Goal: Contribute content

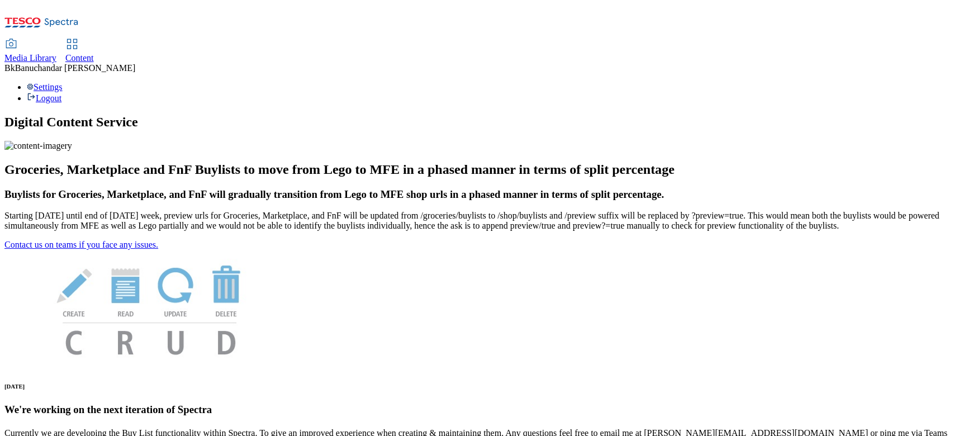
click at [56, 40] on link "Media Library" at bounding box center [30, 51] width 52 height 23
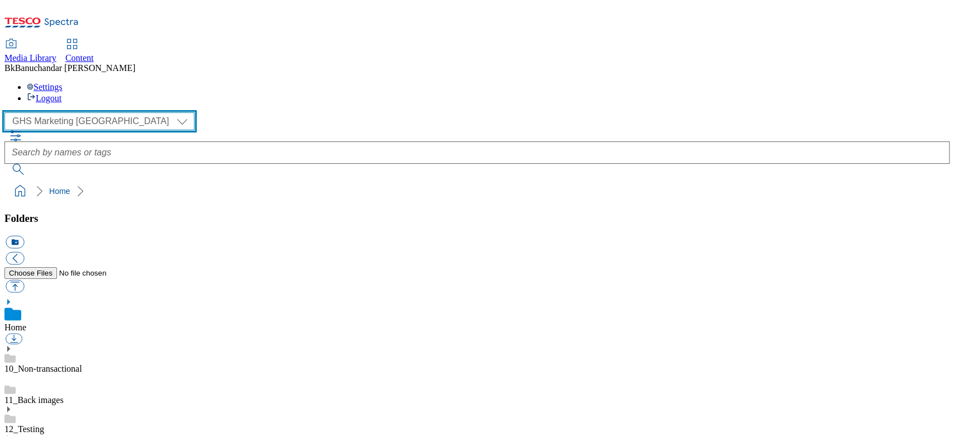
click at [54, 112] on select "GHS Marketing UK iGHS Marketing CE MCA CZ MCA HU MCA SK" at bounding box center [99, 121] width 190 height 18
select select "flare-ighs-ce-mktg"
click at [8, 112] on select "GHS Marketing UK iGHS Marketing CE MCA CZ MCA HU MCA SK" at bounding box center [99, 121] width 190 height 18
click at [56, 112] on select "GHS Marketing UK iGHS Marketing CE MCA CZ MCA HU MCA SK" at bounding box center [99, 121] width 190 height 18
click at [8, 112] on select "GHS Marketing UK iGHS Marketing CE MCA CZ MCA HU MCA SK" at bounding box center [99, 121] width 190 height 18
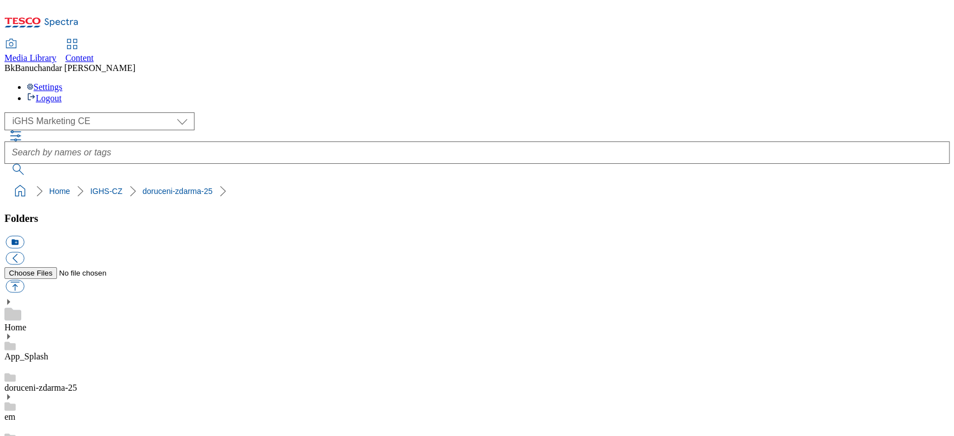
click at [24, 280] on button "button" at bounding box center [15, 286] width 18 height 13
type input "C:\fakepath\free_delivery_v3_en.jpg"
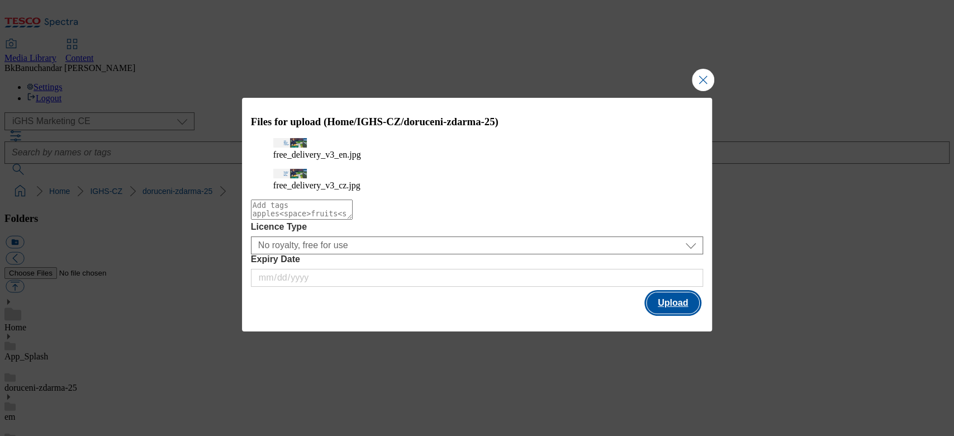
click at [669, 304] on button "Upload" at bounding box center [672, 302] width 53 height 21
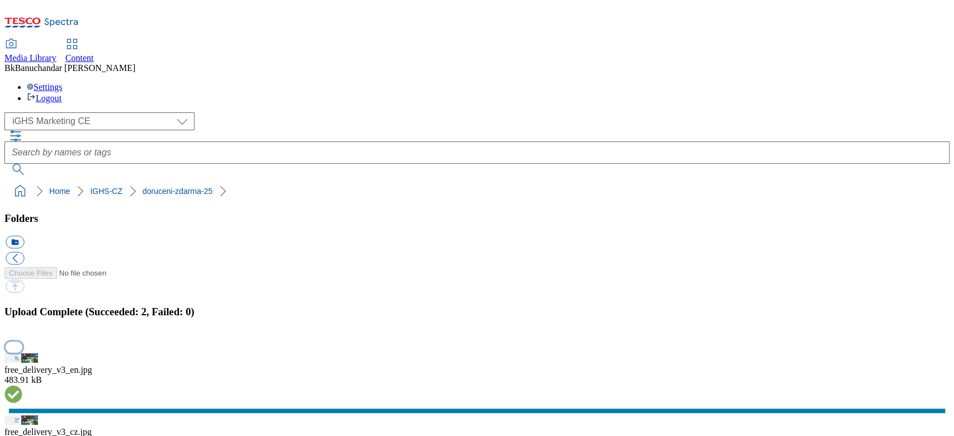
click at [22, 341] on button "button" at bounding box center [14, 346] width 17 height 11
